Goal: Task Accomplishment & Management: Manage account settings

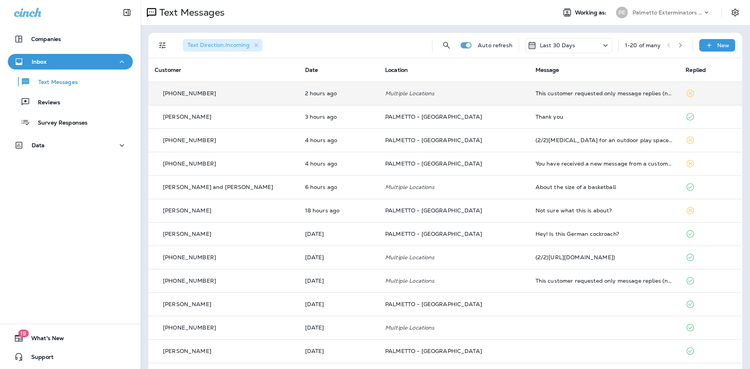
click at [351, 98] on td "2 hours ago" at bounding box center [339, 93] width 80 height 23
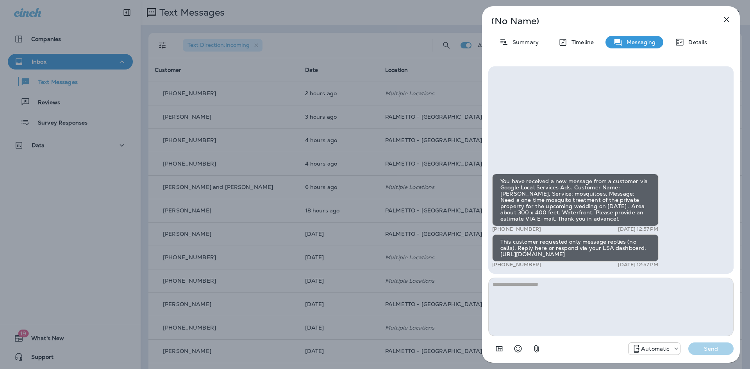
click at [428, 101] on div "(No Name) Summary Timeline Messaging Details You have received a new message fr…" at bounding box center [375, 184] width 750 height 369
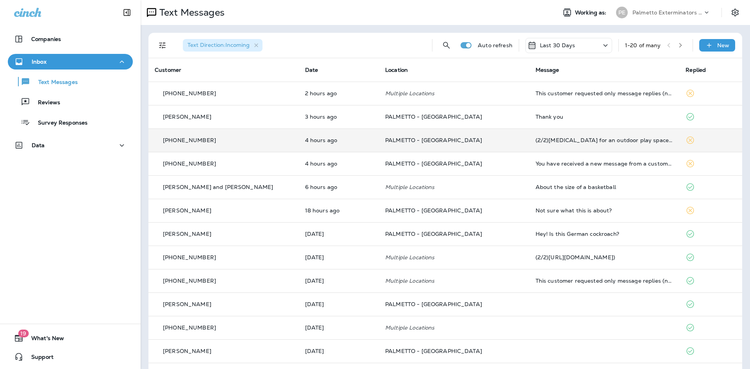
click at [309, 148] on td "4 hours ago" at bounding box center [339, 139] width 80 height 23
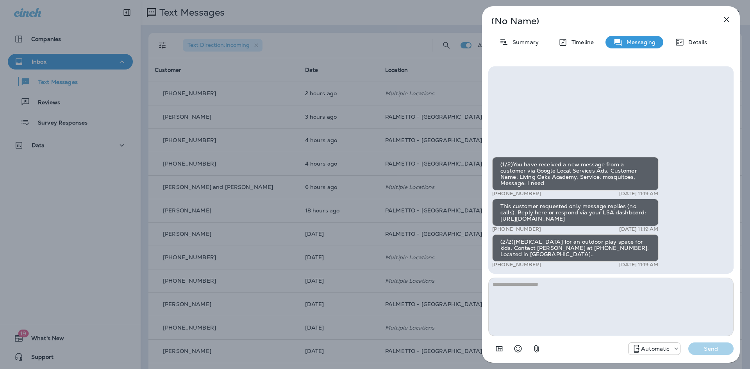
click at [412, 125] on div "(No Name) Summary Timeline Messaging Details (1/2)You have received a new messa…" at bounding box center [375, 184] width 750 height 369
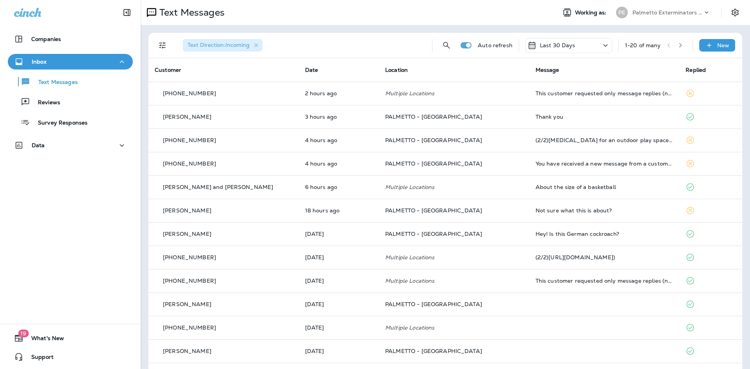
click at [379, 169] on td "PALMETTO - [GEOGRAPHIC_DATA]" at bounding box center [454, 163] width 150 height 23
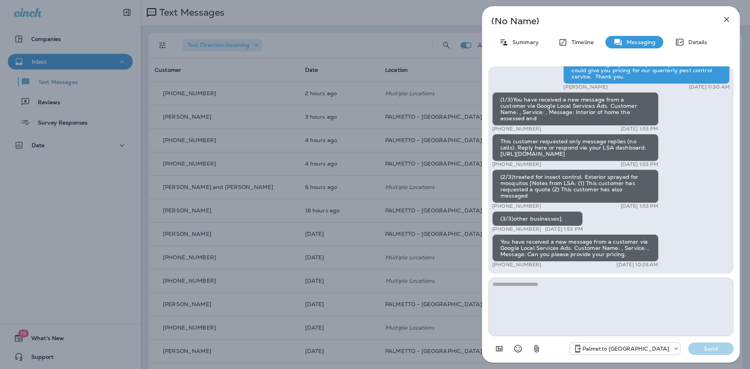
click at [392, 211] on div "(No Name) Summary Timeline Messaging Details (1/2)You have received a new messa…" at bounding box center [375, 184] width 750 height 369
